Goal: Obtain resource: Download file/media

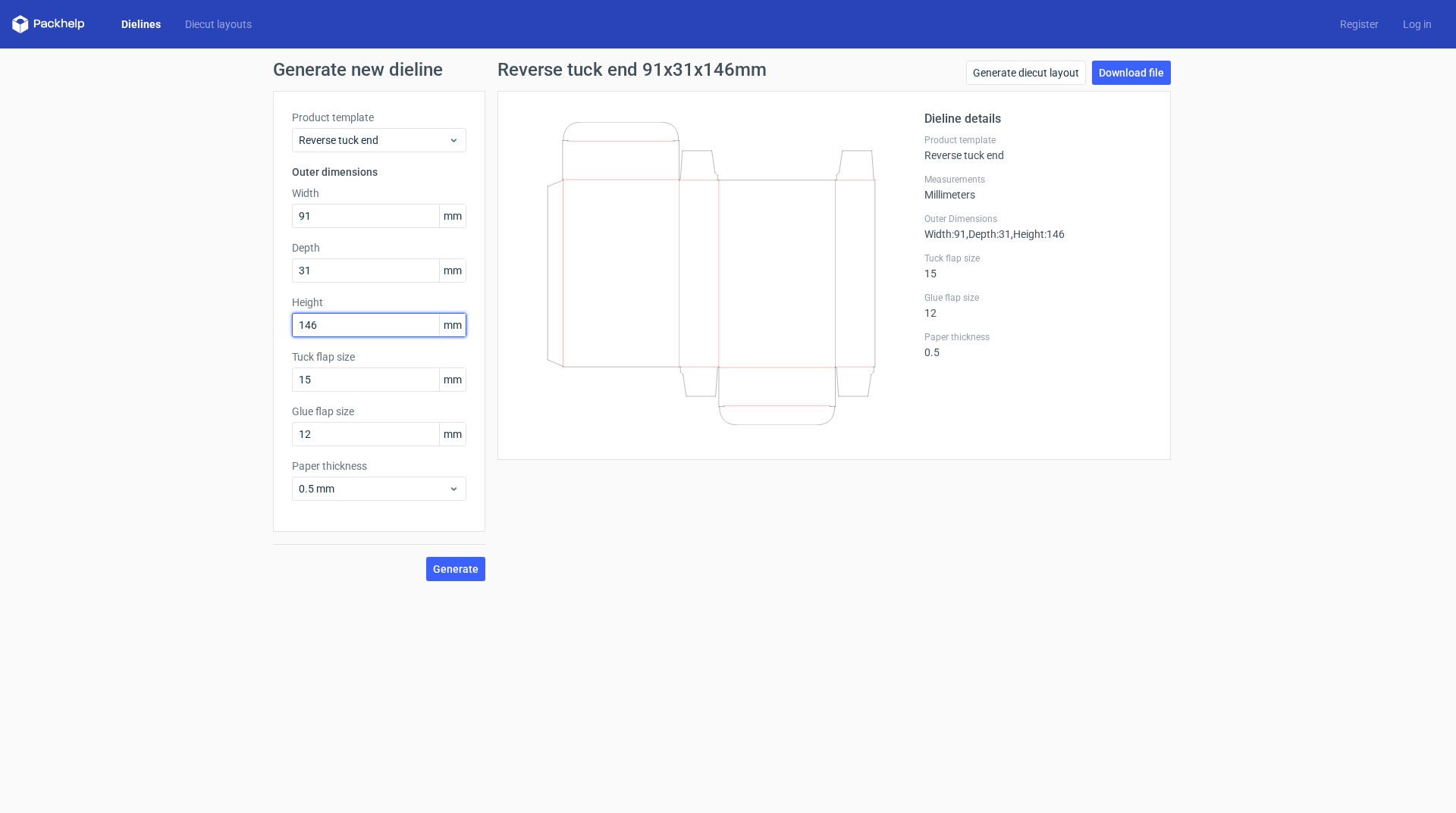
drag, startPoint x: 305, startPoint y: 325, endPoint x: 25, endPoint y: 290, distance: 282.2
click at [193, 314] on div "Generate new dieline Product template Reverse tuck end Outer dimensions Width 9…" at bounding box center [728, 321] width 1456 height 545
click at [370, 153] on div "Product template Reverse tuck end Outer dimensions Width 91 mm Depth 31 mm Heig…" at bounding box center [379, 312] width 212 height 441
click at [374, 147] on span "Reverse tuck end" at bounding box center [374, 140] width 149 height 15
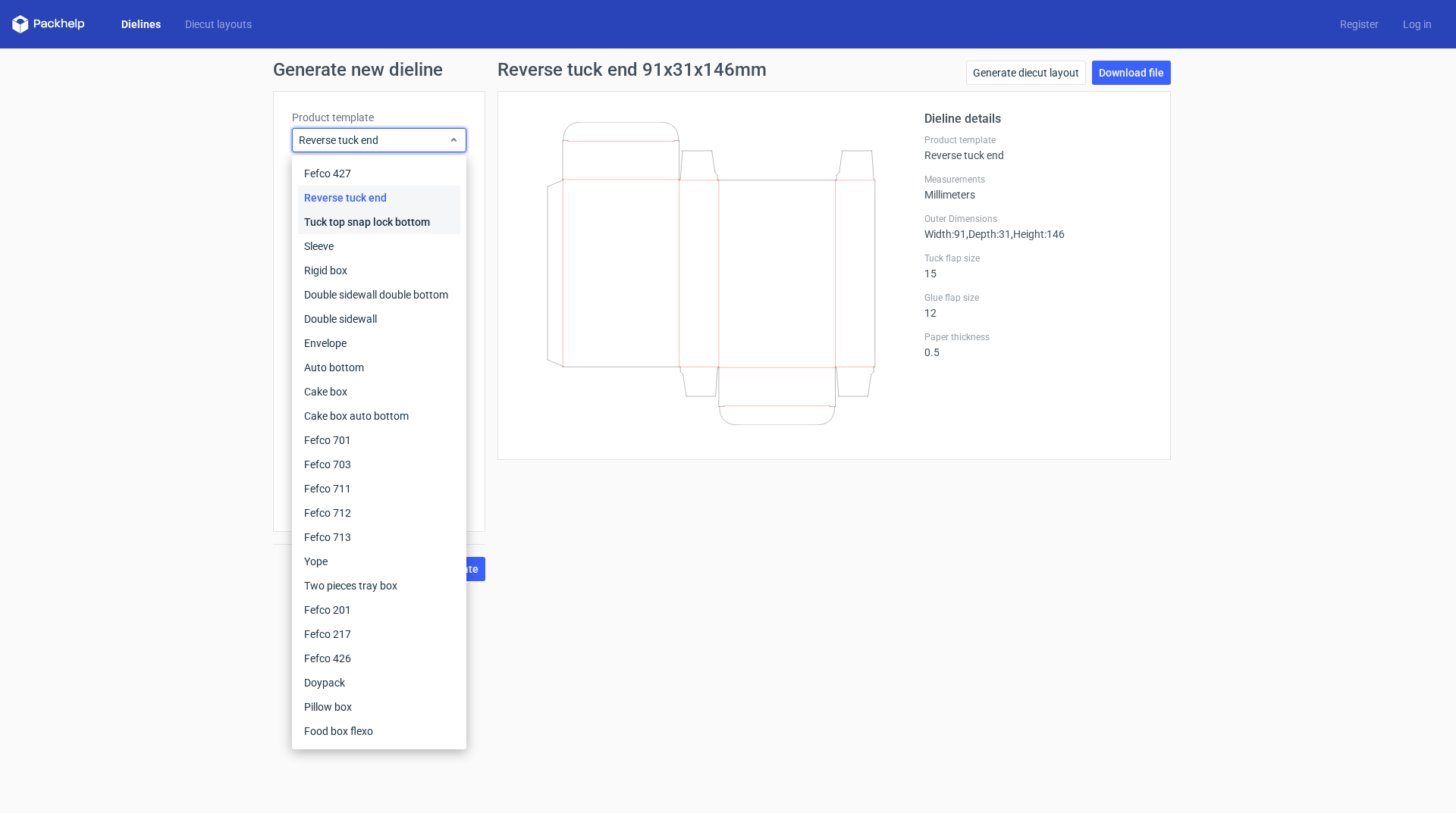
click at [378, 223] on div "Tuck top snap lock bottom" at bounding box center [379, 222] width 162 height 24
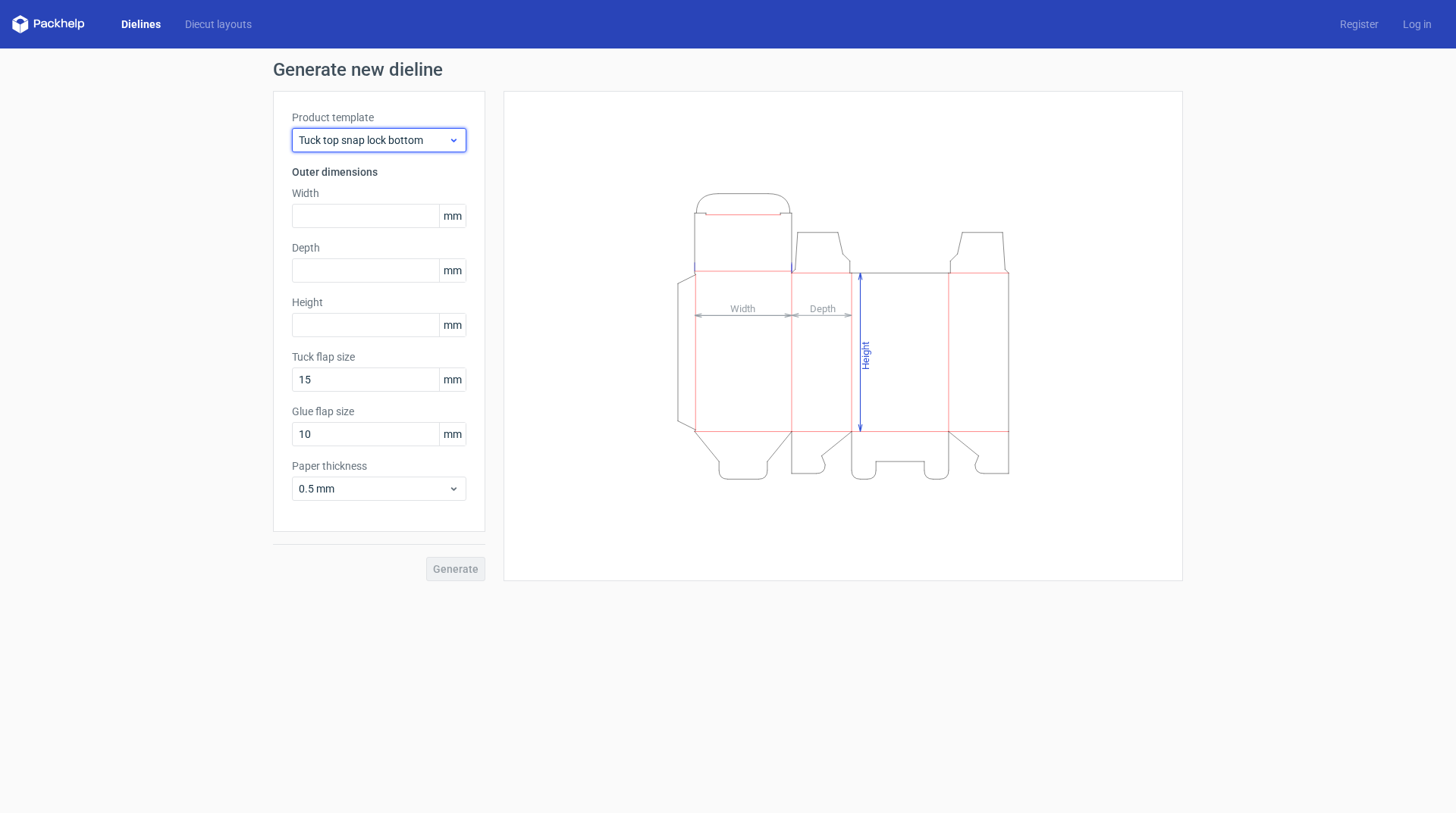
click at [380, 140] on span "Tuck top snap lock bottom" at bounding box center [374, 140] width 149 height 15
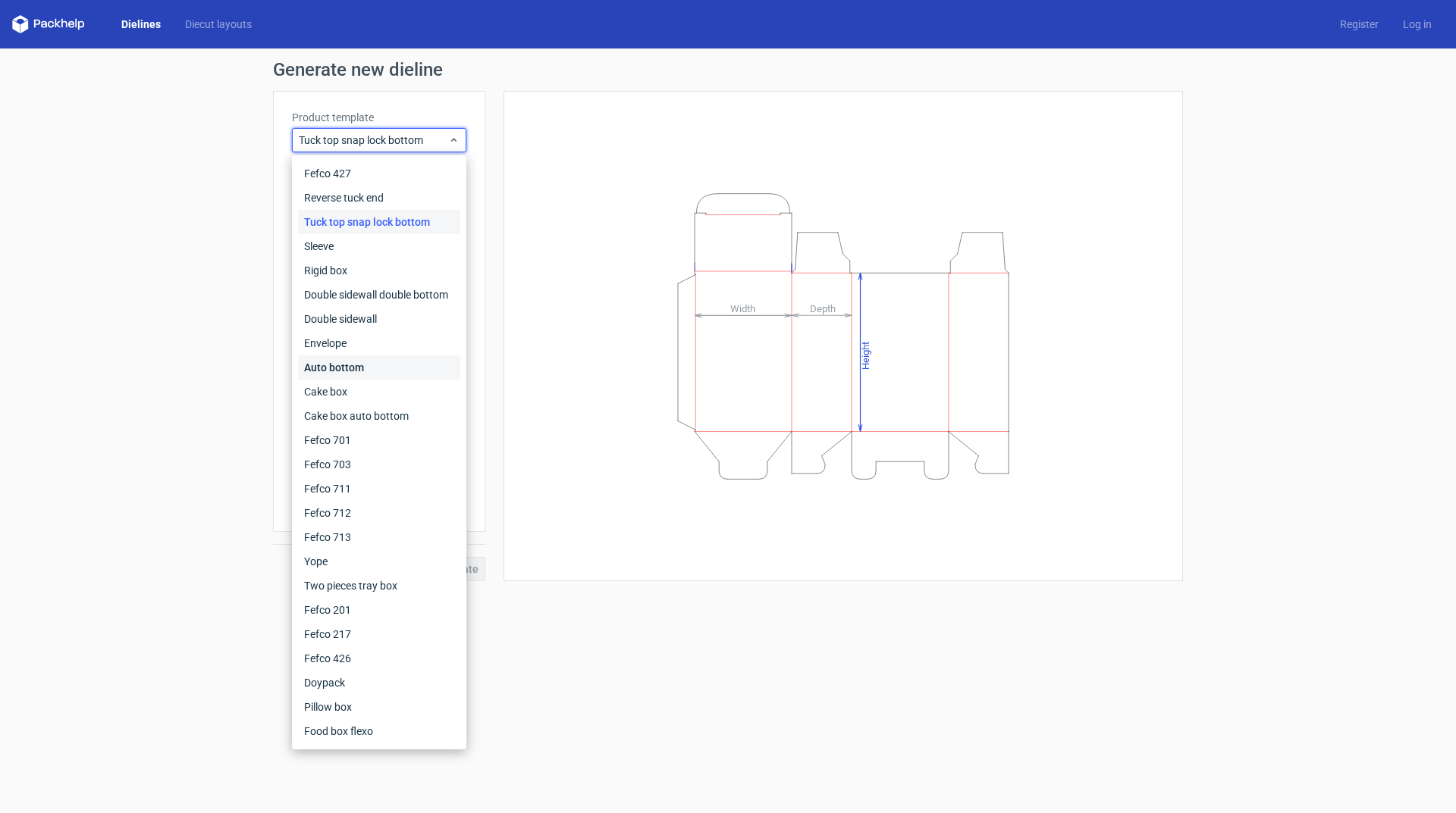
click at [373, 370] on div "Auto bottom" at bounding box center [379, 367] width 162 height 24
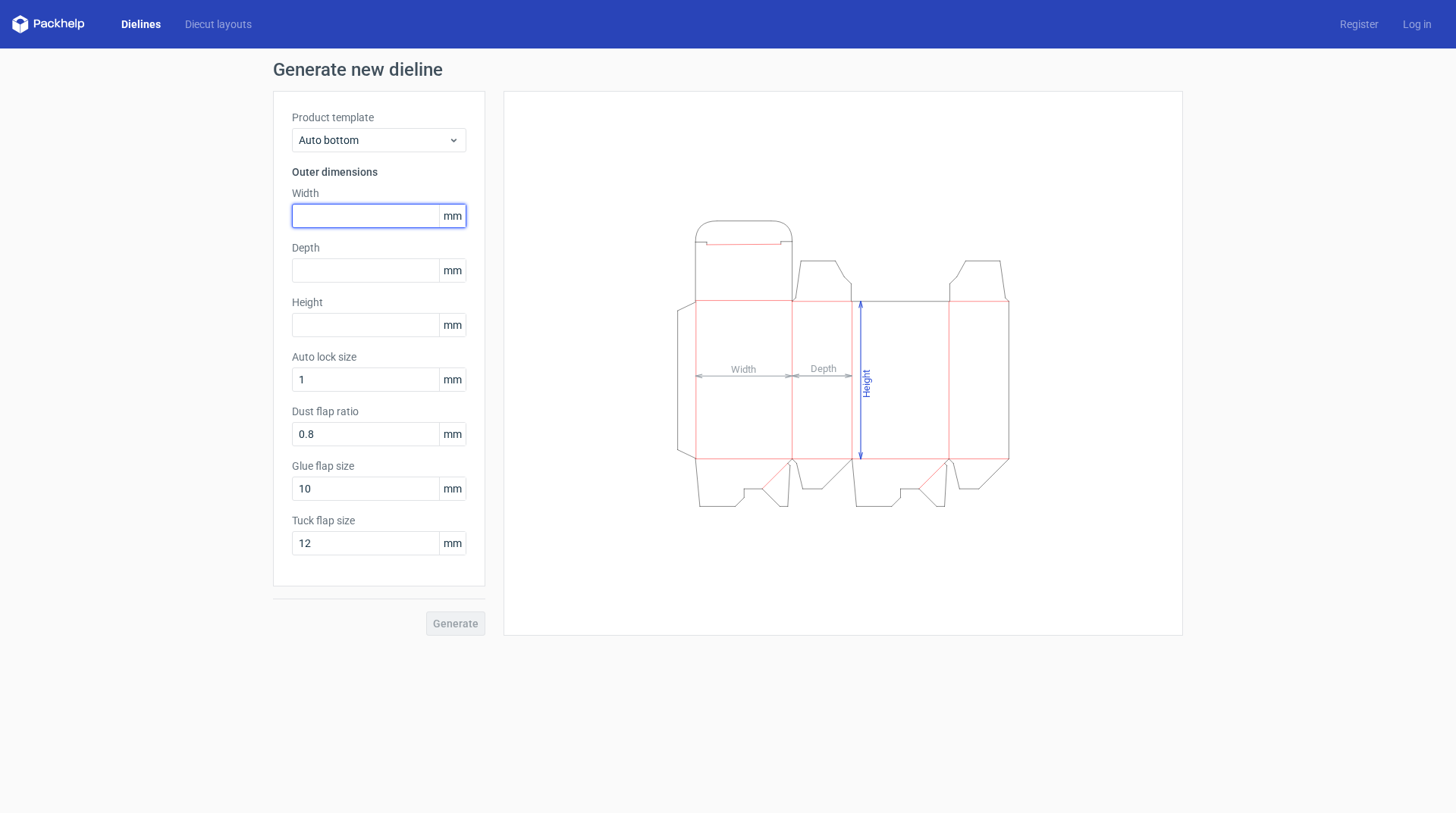
click at [342, 218] on input "text" at bounding box center [379, 216] width 175 height 24
click at [348, 268] on input "text" at bounding box center [379, 271] width 175 height 24
type input "44"
click at [354, 205] on input "text" at bounding box center [379, 216] width 175 height 24
type input "44"
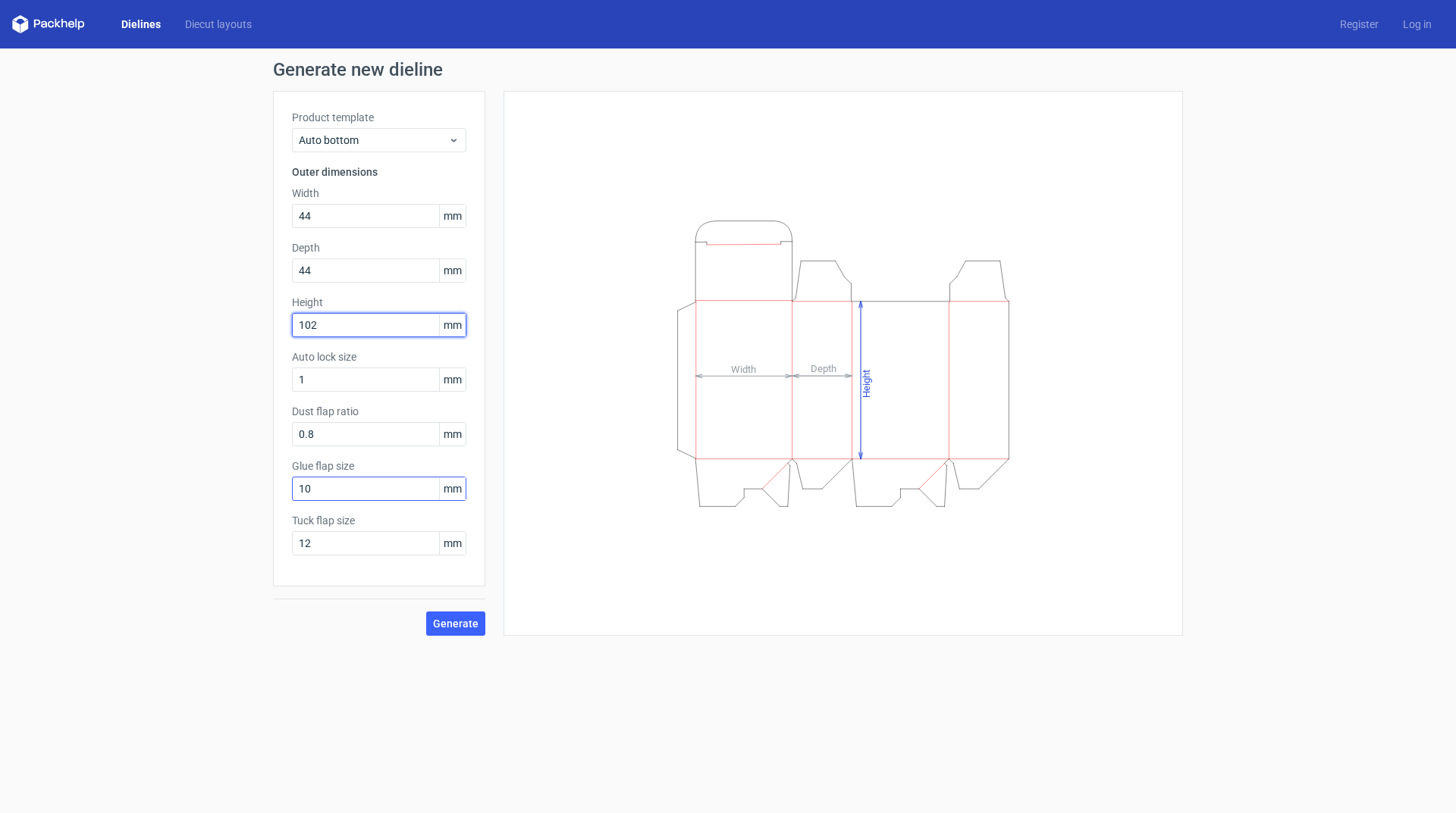
type input "102"
drag, startPoint x: 331, startPoint y: 486, endPoint x: 169, endPoint y: 487, distance: 162.0
click at [166, 486] on div "Generate new dieline Product template Auto bottom Outer dimensions Width 44 mm …" at bounding box center [728, 348] width 1456 height 599
type input "12"
click at [467, 625] on span "Generate" at bounding box center [455, 624] width 45 height 10
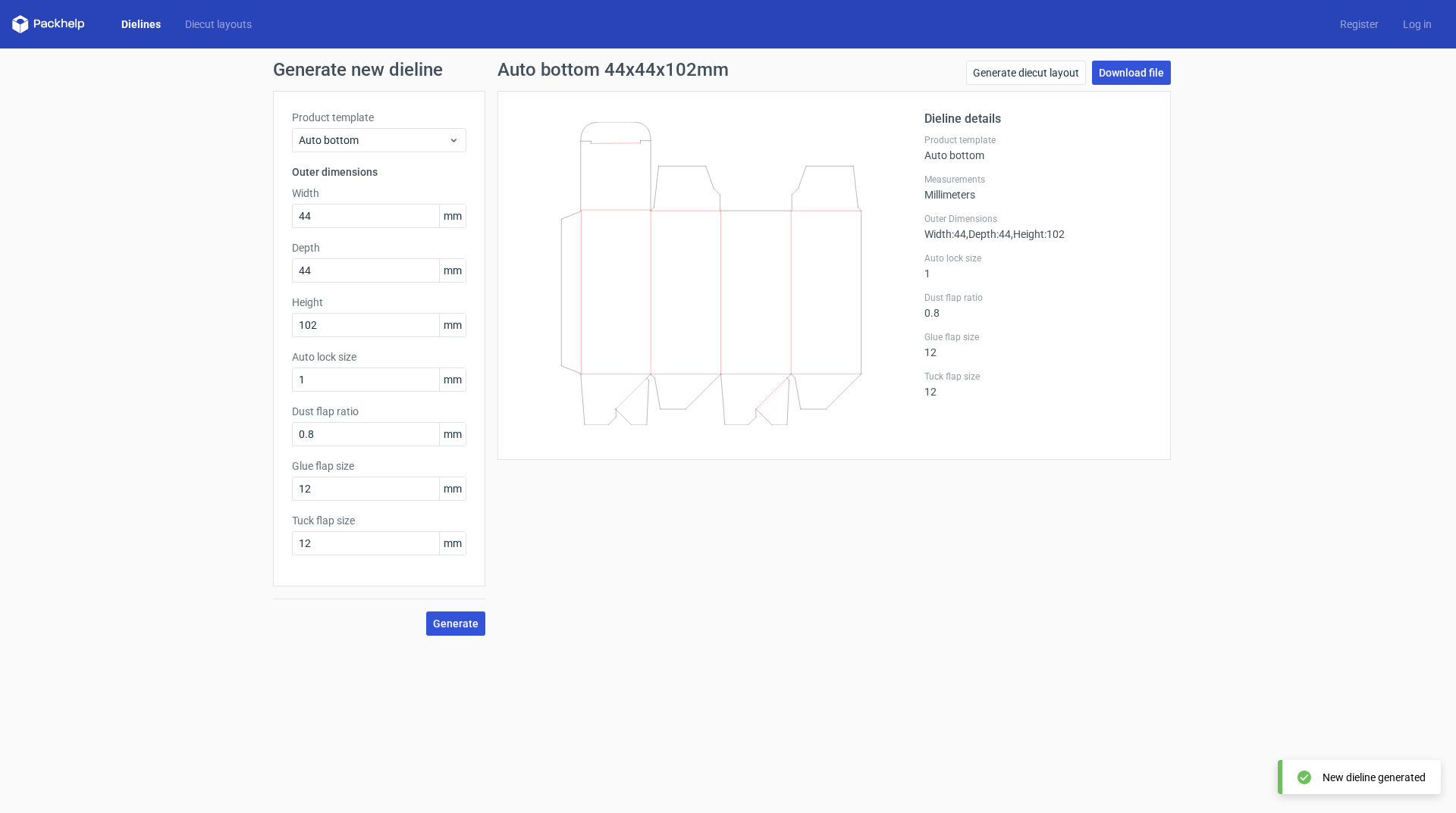
click at [1138, 72] on link "Download file" at bounding box center [1131, 73] width 79 height 24
